Goal: Navigation & Orientation: Find specific page/section

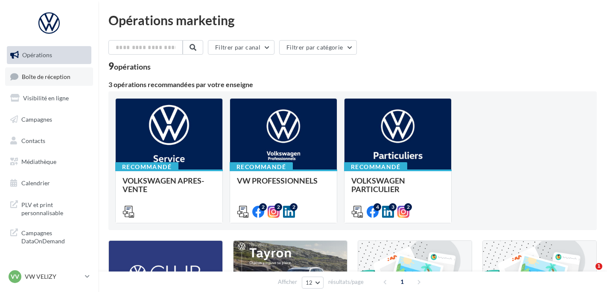
click at [35, 74] on span "Boîte de réception" at bounding box center [46, 76] width 49 height 7
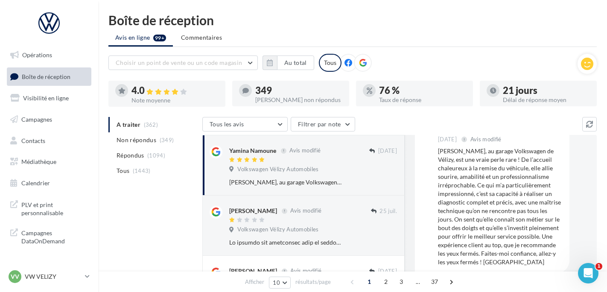
scroll to position [66, 0]
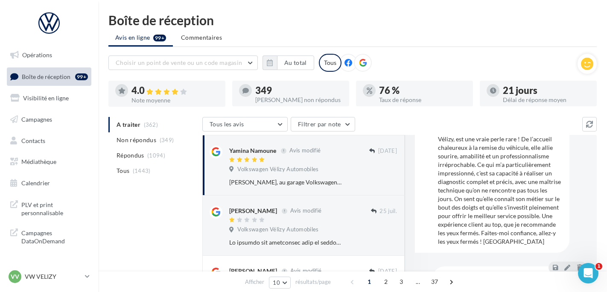
drag, startPoint x: 50, startPoint y: 274, endPoint x: 46, endPoint y: 268, distance: 7.5
click at [49, 275] on p "VW VELIZY" at bounding box center [53, 276] width 57 height 9
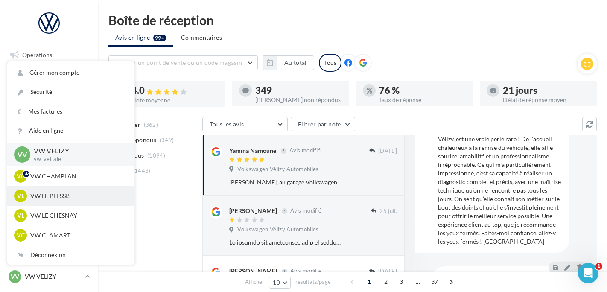
click at [80, 198] on p "VW LE PLESSIS" at bounding box center [77, 196] width 94 height 9
